Goal: Task Accomplishment & Management: Complete application form

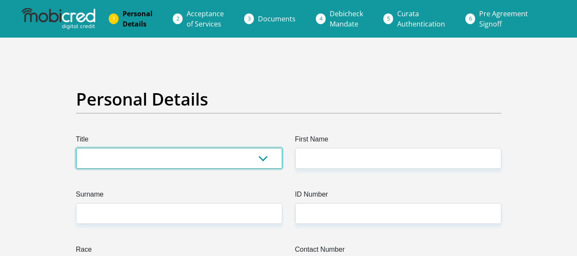
click at [263, 158] on select "Mr Ms Mrs Dr [PERSON_NAME]" at bounding box center [179, 158] width 206 height 21
select select "Ms"
click at [76, 148] on select "Mr Ms Mrs Dr [PERSON_NAME]" at bounding box center [179, 158] width 206 height 21
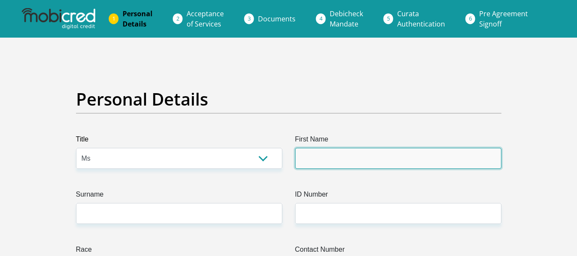
click at [328, 153] on input "First Name" at bounding box center [398, 158] width 206 height 21
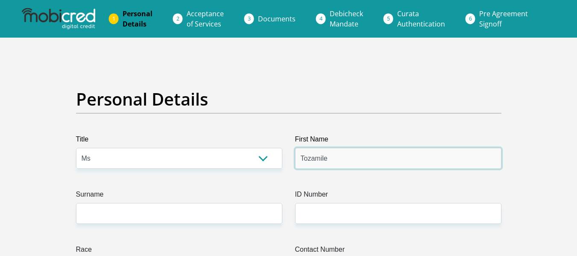
type input "Tozamile"
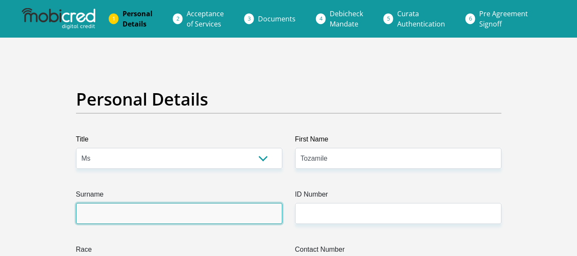
click at [121, 220] on input "Surname" at bounding box center [179, 213] width 206 height 21
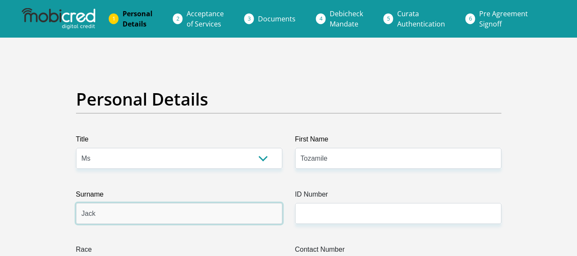
type input "Jack"
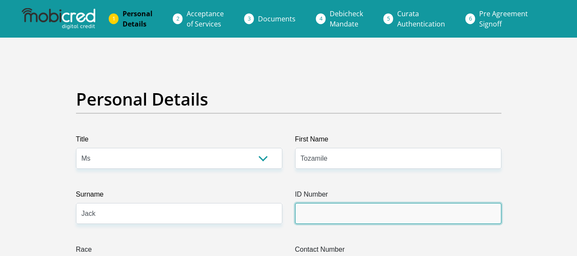
click at [308, 214] on input "ID Number" at bounding box center [398, 213] width 206 height 21
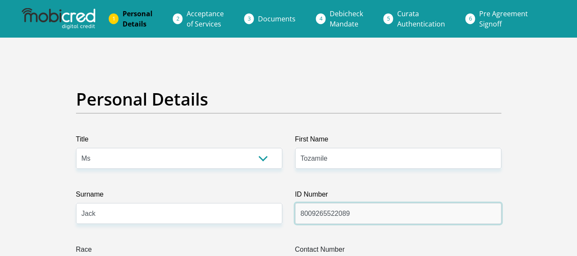
scroll to position [85, 0]
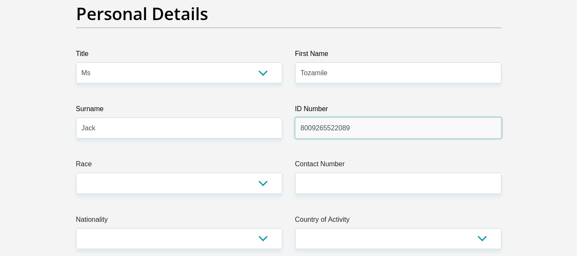
type input "8009265522089"
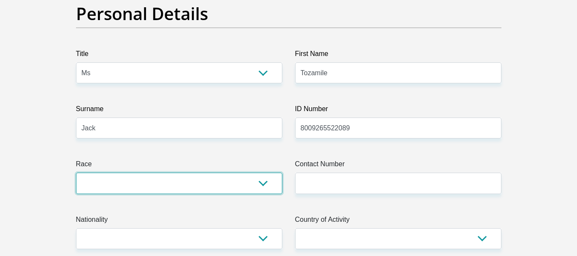
click at [263, 183] on select "Black Coloured Indian White Other" at bounding box center [179, 183] width 206 height 21
select select "1"
click at [76, 173] on select "Black Coloured Indian White Other" at bounding box center [179, 183] width 206 height 21
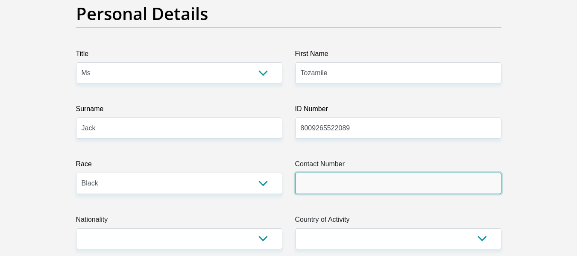
click at [326, 180] on input "Contact Number" at bounding box center [398, 183] width 206 height 21
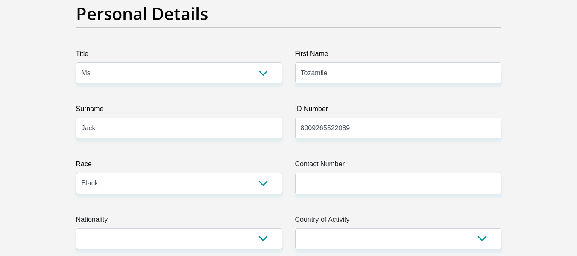
click at [499, 109] on label "ID Number" at bounding box center [398, 111] width 206 height 14
click at [499, 117] on input "8009265522089" at bounding box center [398, 127] width 206 height 21
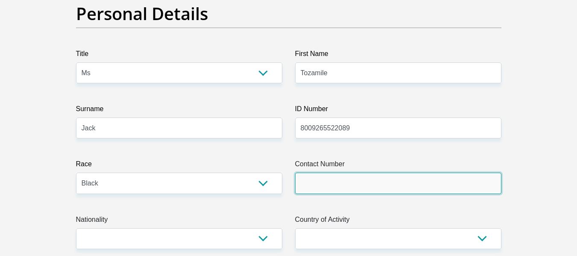
click at [302, 184] on input "Contact Number" at bounding box center [398, 183] width 206 height 21
paste input "0837194643"
type input "0837194643"
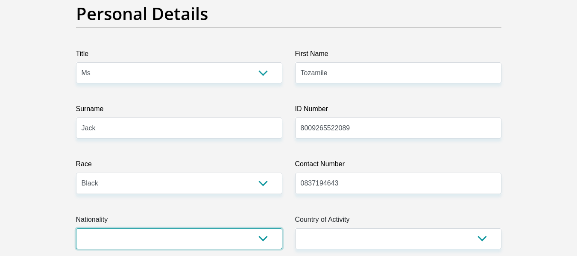
click at [264, 238] on select "[GEOGRAPHIC_DATA] [GEOGRAPHIC_DATA] [GEOGRAPHIC_DATA] [GEOGRAPHIC_DATA] [GEOGRA…" at bounding box center [179, 238] width 206 height 21
select select "ZAF"
click at [76, 228] on select "[GEOGRAPHIC_DATA] [GEOGRAPHIC_DATA] [GEOGRAPHIC_DATA] [GEOGRAPHIC_DATA] [GEOGRA…" at bounding box center [179, 238] width 206 height 21
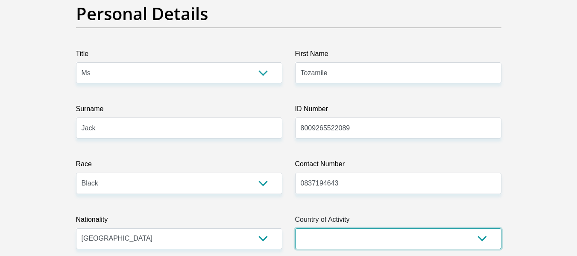
click at [482, 237] on select "[GEOGRAPHIC_DATA] [GEOGRAPHIC_DATA] [GEOGRAPHIC_DATA] [GEOGRAPHIC_DATA] [GEOGRA…" at bounding box center [398, 238] width 206 height 21
select select "ZAF"
click at [295, 228] on select "[GEOGRAPHIC_DATA] [GEOGRAPHIC_DATA] [GEOGRAPHIC_DATA] [GEOGRAPHIC_DATA] [GEOGRA…" at bounding box center [398, 238] width 206 height 21
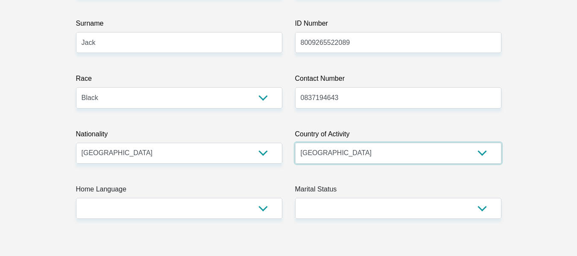
scroll to position [214, 0]
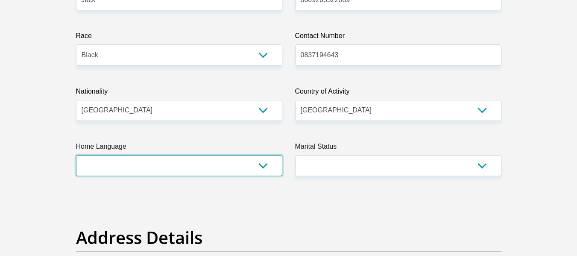
click at [264, 167] on select "Afrikaans English Sepedi South Ndebele Southern Sotho Swati Tsonga Tswana Venda…" at bounding box center [179, 165] width 206 height 21
select select "xho"
click at [76, 155] on select "Afrikaans English Sepedi South Ndebele Southern Sotho Swati Tsonga Tswana Venda…" at bounding box center [179, 165] width 206 height 21
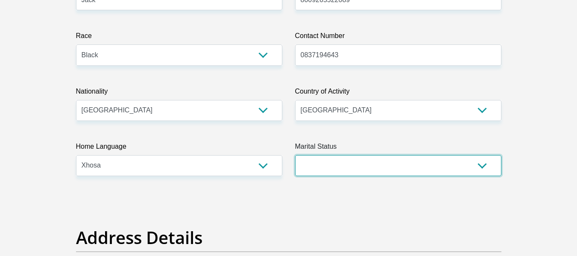
click at [480, 164] on select "Married ANC Single Divorced Widowed Married COP or Customary Law" at bounding box center [398, 165] width 206 height 21
select select "2"
click at [295, 155] on select "Married ANC Single Divorced Widowed Married COP or Customary Law" at bounding box center [398, 165] width 206 height 21
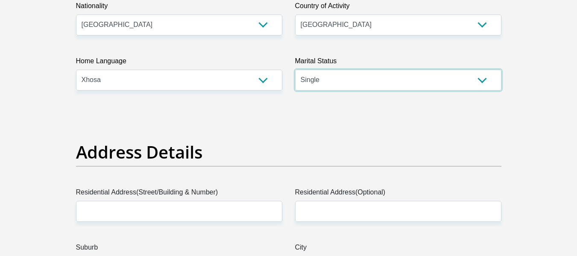
scroll to position [342, 0]
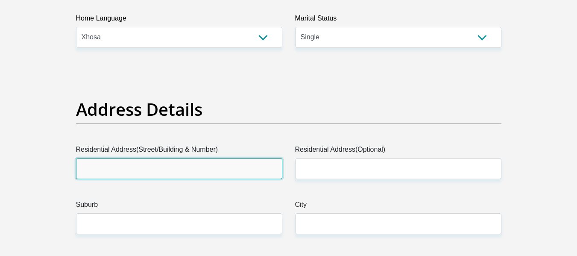
click at [189, 166] on input "Residential Address(Street/Building & Number)" at bounding box center [179, 168] width 206 height 21
type input "1181 thembelihle"
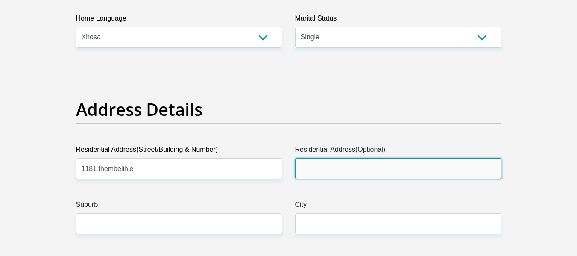
click at [346, 171] on input "Residential Address(Optional)" at bounding box center [398, 168] width 206 height 21
type input "nu 9"
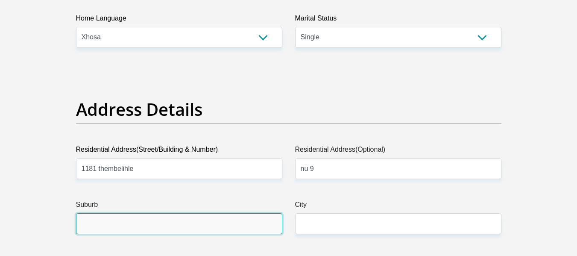
click at [218, 225] on input "Suburb" at bounding box center [179, 223] width 206 height 21
type input "mdantsane"
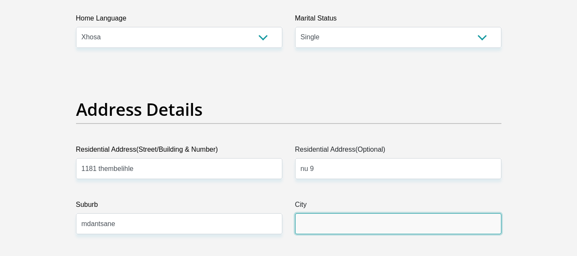
click at [311, 222] on input "City" at bounding box center [398, 223] width 206 height 21
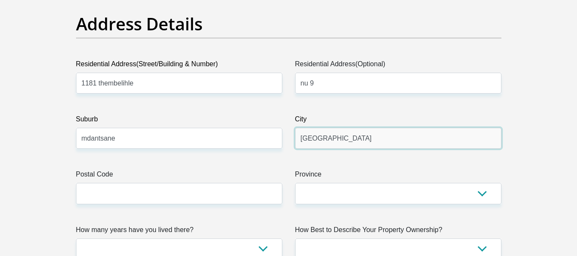
type input "[GEOGRAPHIC_DATA]"
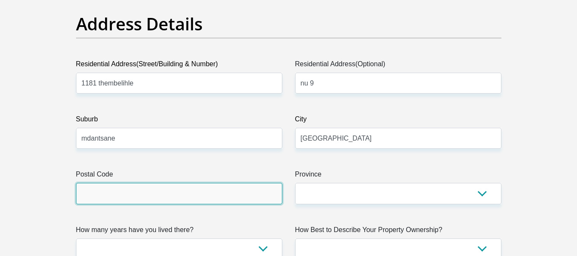
click at [211, 202] on input "Postal Code" at bounding box center [179, 193] width 206 height 21
type input "5219"
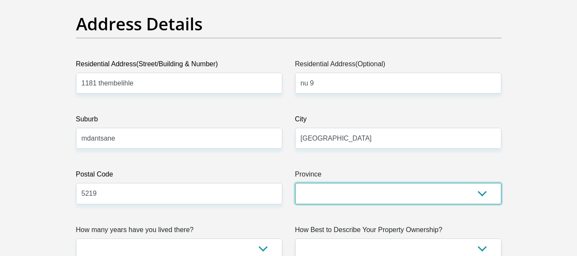
click at [353, 187] on select "Eastern Cape Free State [GEOGRAPHIC_DATA] [GEOGRAPHIC_DATA][DATE] [GEOGRAPHIC_D…" at bounding box center [398, 193] width 206 height 21
select select "[GEOGRAPHIC_DATA]"
click at [295, 183] on select "Eastern Cape Free State [GEOGRAPHIC_DATA] [GEOGRAPHIC_DATA][DATE] [GEOGRAPHIC_D…" at bounding box center [398, 193] width 206 height 21
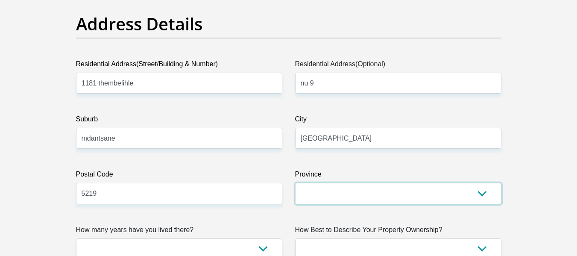
scroll to position [512, 0]
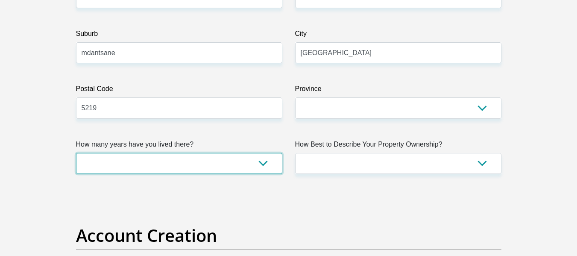
click at [262, 164] on select "less than 1 year 1-3 years 3-5 years 5+ years" at bounding box center [179, 163] width 206 height 21
select select "5"
click at [76, 153] on select "less than 1 year 1-3 years 3-5 years 5+ years" at bounding box center [179, 163] width 206 height 21
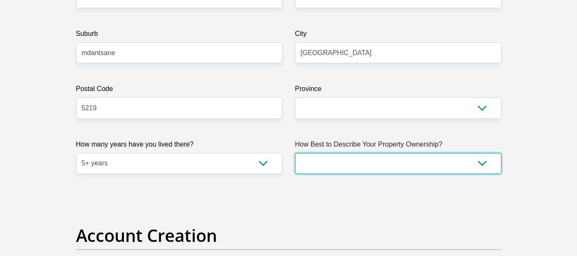
click at [480, 163] on select "Owned Rented Family Owned Company Dwelling" at bounding box center [398, 163] width 206 height 21
select select "parents"
click at [295, 153] on select "Owned Rented Family Owned Company Dwelling" at bounding box center [398, 163] width 206 height 21
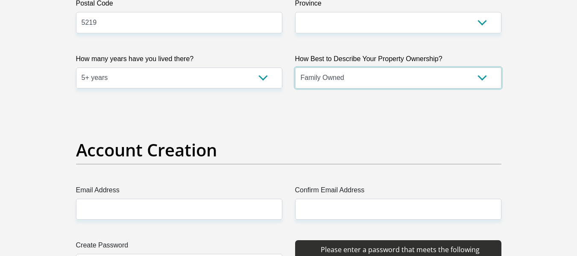
scroll to position [641, 0]
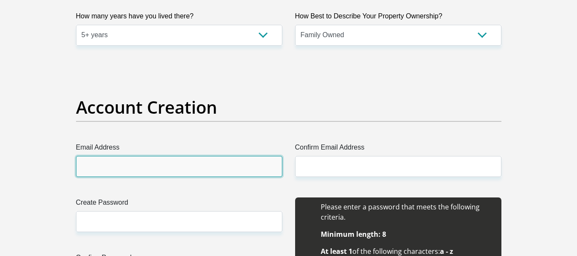
click at [237, 167] on input "Email Address" at bounding box center [179, 166] width 206 height 21
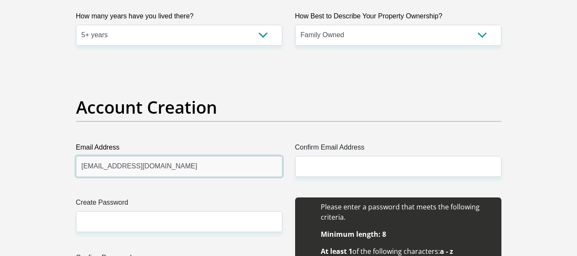
drag, startPoint x: 171, startPoint y: 167, endPoint x: 65, endPoint y: 167, distance: 105.9
type input "[EMAIL_ADDRESS][DOMAIN_NAME]"
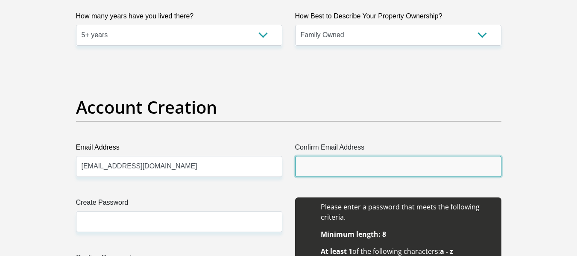
click at [306, 165] on input "Confirm Email Address" at bounding box center [398, 166] width 206 height 21
paste input "[EMAIL_ADDRESS][DOMAIN_NAME]"
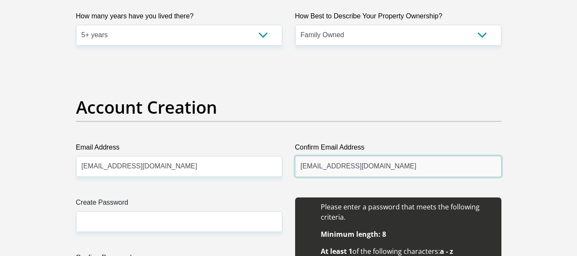
type input "[EMAIL_ADDRESS][DOMAIN_NAME]"
click at [359, 97] on h2 "Account Creation" at bounding box center [288, 107] width 425 height 20
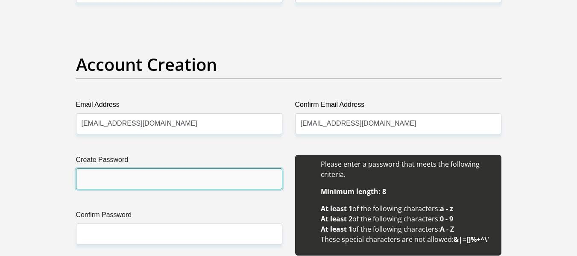
click at [148, 180] on input "Create Password" at bounding box center [179, 178] width 206 height 21
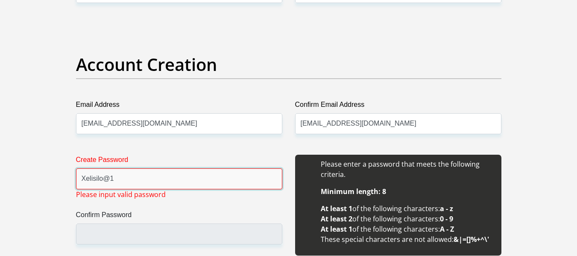
click at [126, 188] on input "Xelisilo@1" at bounding box center [179, 178] width 206 height 21
drag, startPoint x: 124, startPoint y: 181, endPoint x: 76, endPoint y: 181, distance: 47.8
click at [76, 181] on input "Xelisilo@1" at bounding box center [179, 178] width 206 height 21
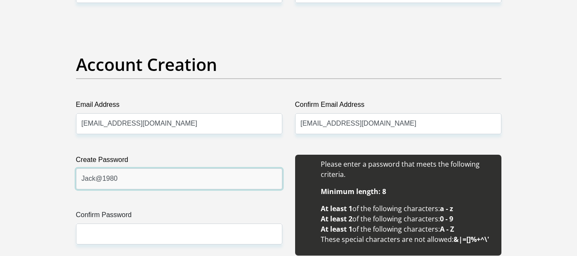
drag, startPoint x: 123, startPoint y: 183, endPoint x: 73, endPoint y: 176, distance: 50.9
click at [73, 176] on div "Create Password Jack@1980 Please input valid password Confirm Password" at bounding box center [179, 210] width 219 height 110
type input "Jack@1980"
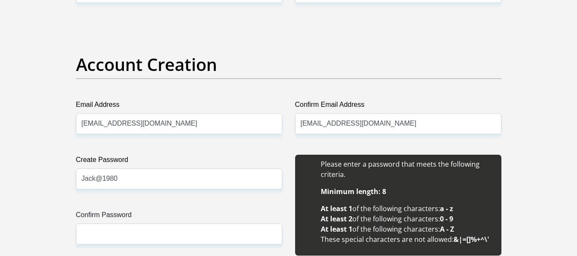
scroll to position [769, 0]
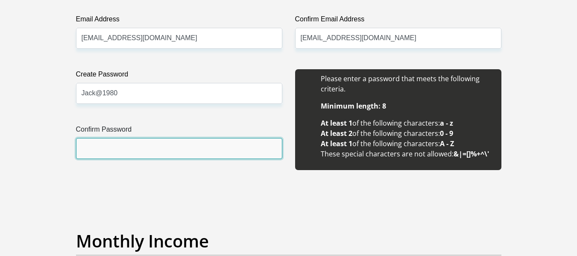
click at [149, 151] on input "Confirm Password" at bounding box center [179, 148] width 206 height 21
paste input "Jack@1980"
type input "Jack@1980"
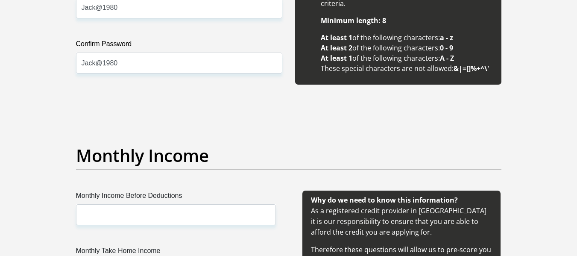
scroll to position [939, 0]
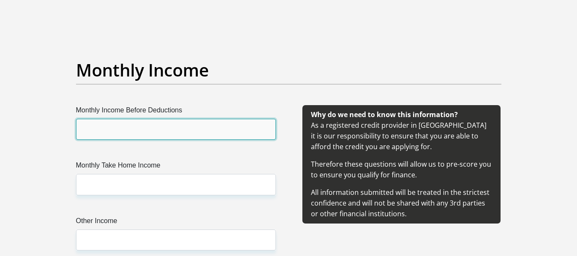
click at [220, 130] on input "Monthly Income Before Deductions" at bounding box center [176, 129] width 200 height 21
type input "2300"
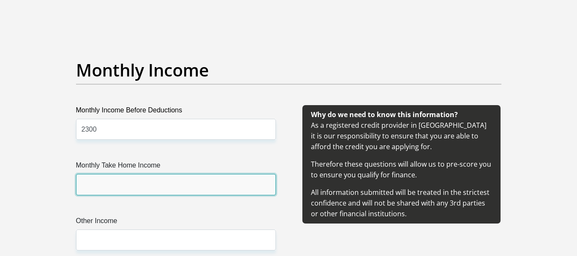
click at [145, 185] on input "Monthly Take Home Income" at bounding box center [176, 184] width 200 height 21
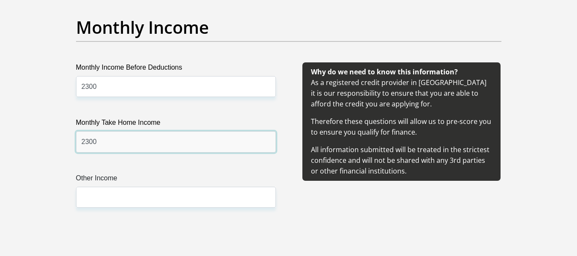
type input "2300"
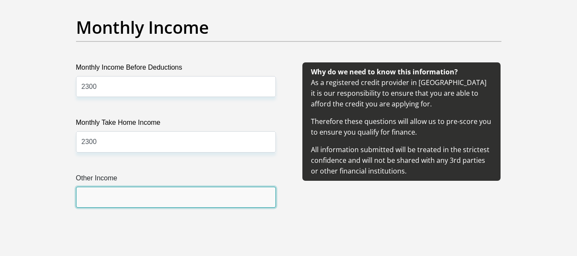
click at [145, 194] on input "Other Income" at bounding box center [176, 197] width 200 height 21
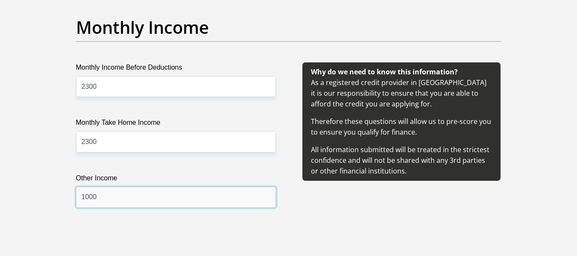
type input "1000"
click at [368, 205] on div "Why do we need to know this information? As a registered credit provider in [GE…" at bounding box center [401, 145] width 225 height 166
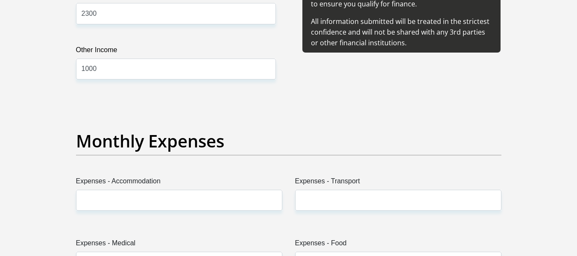
scroll to position [1153, 0]
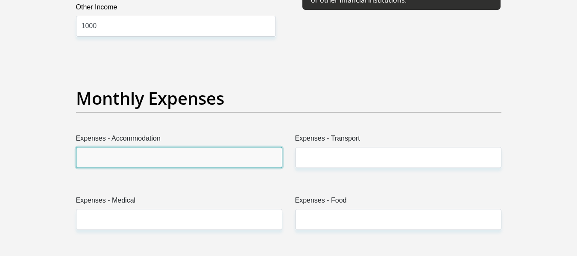
click at [151, 161] on input "Expenses - Accommodation" at bounding box center [179, 157] width 206 height 21
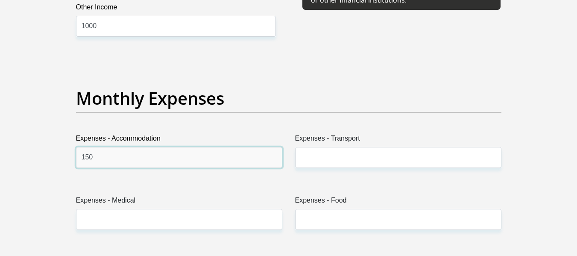
type input "150"
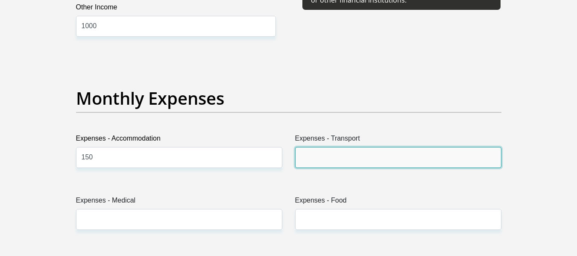
click at [302, 159] on input "Expenses - Transport" at bounding box center [398, 157] width 206 height 21
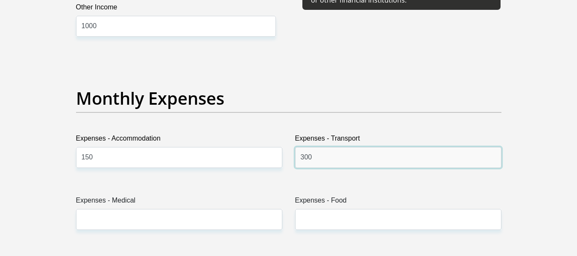
drag, startPoint x: 313, startPoint y: 158, endPoint x: 281, endPoint y: 158, distance: 32.9
type input "0"
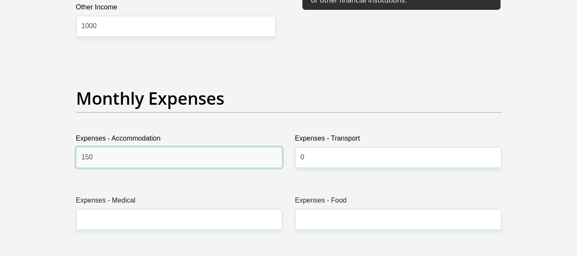
click at [119, 162] on input "150" at bounding box center [179, 157] width 206 height 21
type input "1"
type input "0"
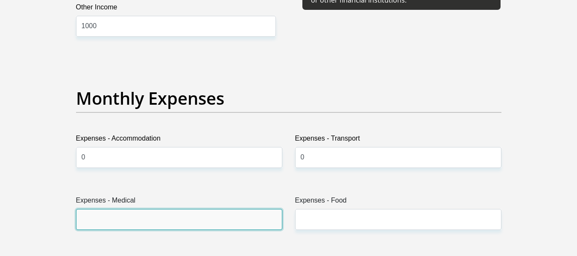
click at [94, 217] on input "Expenses - Medical" at bounding box center [179, 219] width 206 height 21
type input "0"
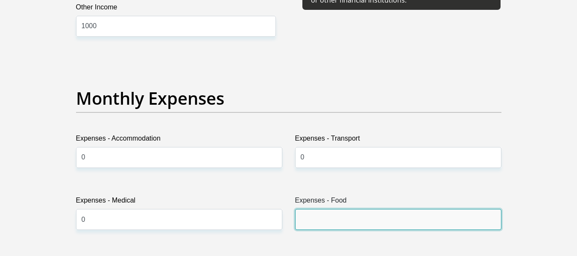
click at [317, 225] on input "Expenses - Food" at bounding box center [398, 219] width 206 height 21
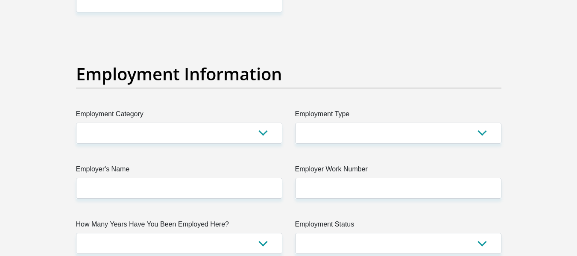
scroll to position [1537, 0]
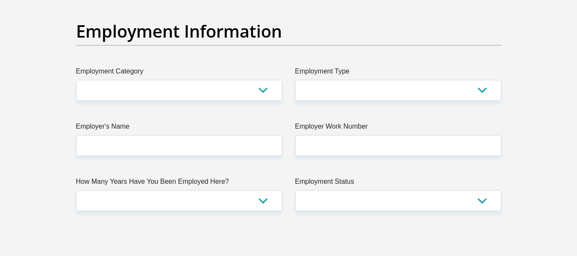
type input "500"
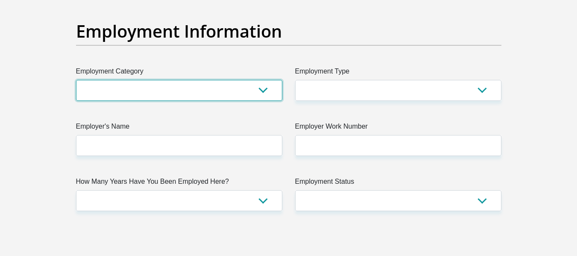
click at [263, 89] on select "AGRICULTURE ALCOHOL & TOBACCO CONSTRUCTION MATERIALS METALLURGY EQUIPMENT FOR R…" at bounding box center [179, 90] width 206 height 21
select select "29"
click at [76, 80] on select "AGRICULTURE ALCOHOL & TOBACCO CONSTRUCTION MATERIALS METALLURGY EQUIPMENT FOR R…" at bounding box center [179, 90] width 206 height 21
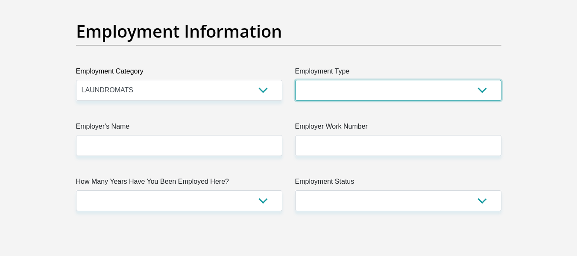
click at [480, 90] on select "College/Lecturer Craft Seller Creative Driver Executive Farmer Forces - Non Com…" at bounding box center [398, 90] width 206 height 21
select select "Hawker"
click at [295, 80] on select "College/Lecturer Craft Seller Creative Driver Executive Farmer Forces - Non Com…" at bounding box center [398, 90] width 206 height 21
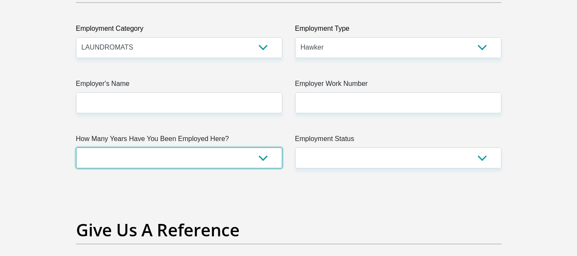
click at [263, 156] on select "less than 1 year 1-3 years 3-5 years 5+ years" at bounding box center [179, 157] width 206 height 21
select select "6"
click at [76, 147] on select "less than 1 year 1-3 years 3-5 years 5+ years" at bounding box center [179, 157] width 206 height 21
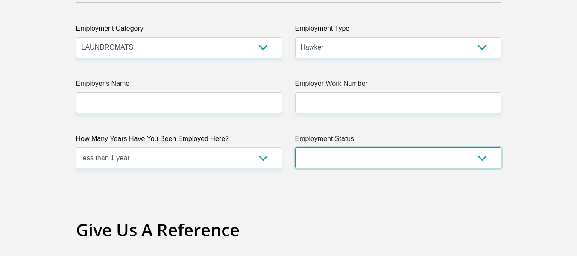
click at [480, 157] on select "Permanent/Full-time Part-time/Casual [DEMOGRAPHIC_DATA] Worker Self-Employed Ho…" at bounding box center [398, 157] width 206 height 21
select select "4"
click at [295, 147] on select "Permanent/Full-time Part-time/Casual [DEMOGRAPHIC_DATA] Worker Self-Employed Ho…" at bounding box center [398, 157] width 206 height 21
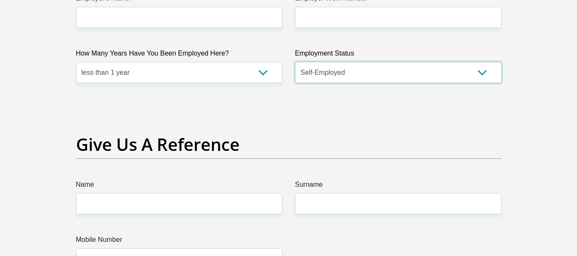
scroll to position [1708, 0]
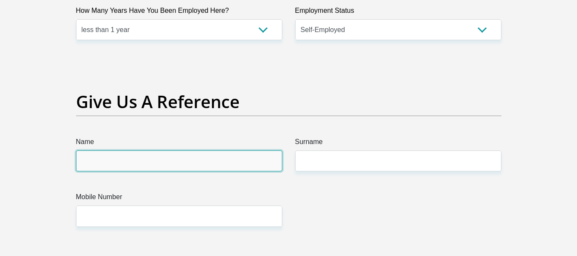
click at [266, 152] on input "Name" at bounding box center [179, 160] width 206 height 21
type input "lukhanyo"
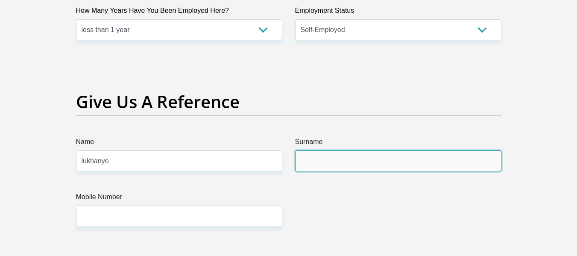
type input "xelisilo"
type input "0785722529"
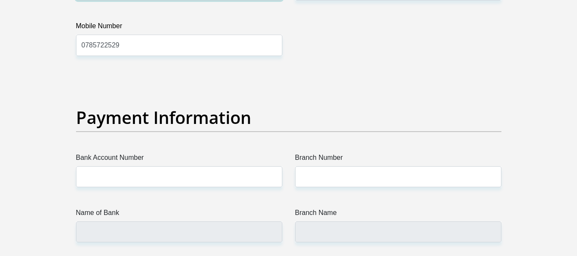
scroll to position [1932, 0]
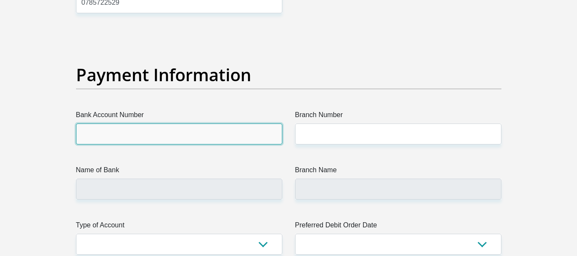
click at [212, 136] on input "Bank Account Number" at bounding box center [179, 133] width 206 height 21
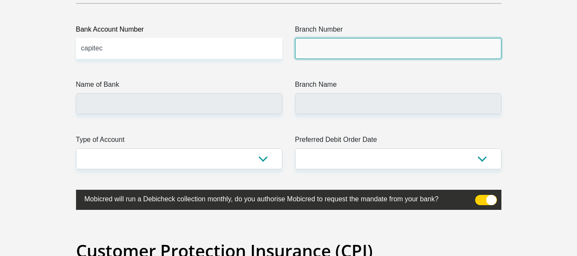
click at [325, 50] on input "Branch Number" at bounding box center [398, 48] width 206 height 21
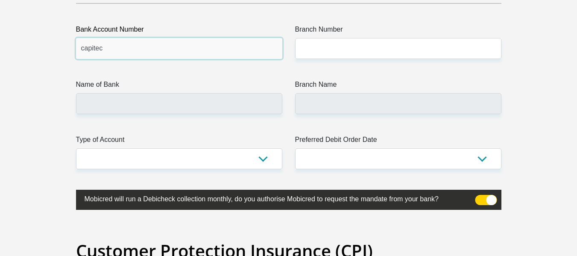
click at [130, 50] on input "capitec" at bounding box center [179, 48] width 206 height 21
type input "c"
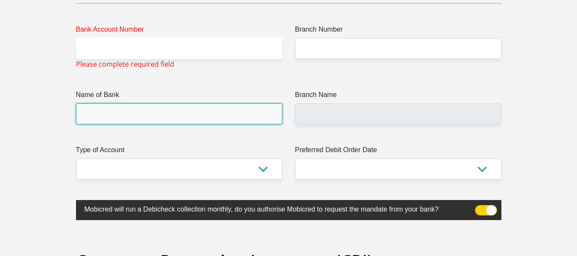
click at [149, 116] on input "Name of Bank" at bounding box center [179, 113] width 206 height 21
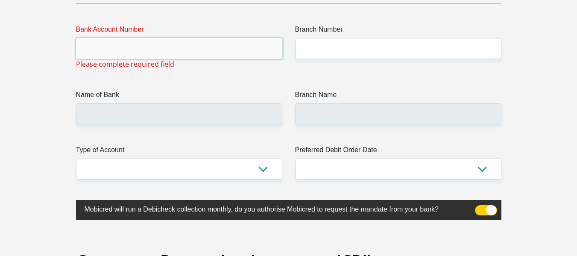
click at [178, 44] on input "Bank Account Number" at bounding box center [179, 48] width 206 height 21
